Goal: Information Seeking & Learning: Learn about a topic

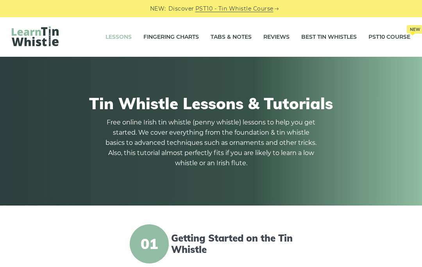
click at [85, 166] on div "Tin Whistle Lessons & Tutorials Free online Irish tin whistle ([PERSON_NAME] wh…" at bounding box center [211, 131] width 391 height 112
click at [272, 36] on link "Reviews" at bounding box center [277, 37] width 26 height 20
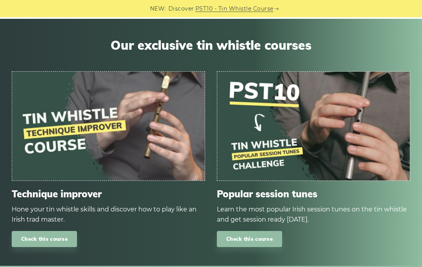
scroll to position [546, 0]
click at [59, 127] on img at bounding box center [108, 126] width 193 height 109
click at [66, 131] on img at bounding box center [108, 126] width 193 height 109
click at [52, 224] on div "Technique improver Hone your tin whistle skills and discover how to play like a…" at bounding box center [108, 217] width 205 height 59
click at [56, 232] on link "Check this course" at bounding box center [44, 239] width 65 height 16
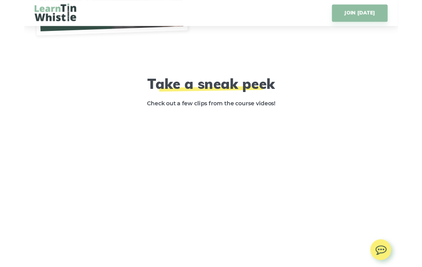
scroll to position [1155, 0]
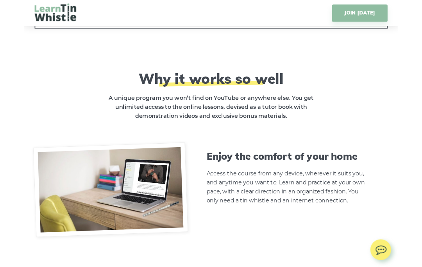
scroll to position [2087, 0]
